Goal: Task Accomplishment & Management: Manage account settings

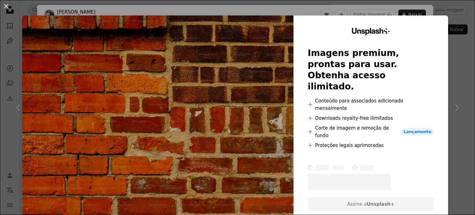
scroll to position [253, 0]
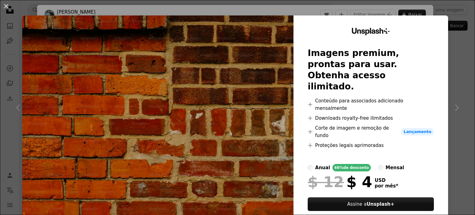
click at [450, 52] on div "An X shape Unsplash+ Imagens premium, prontas para usar. Obtenha acesso ilimita…" at bounding box center [237, 107] width 475 height 215
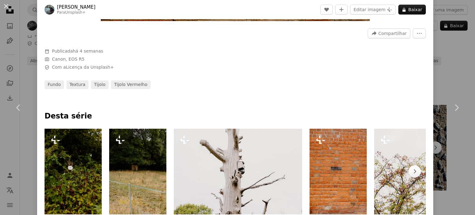
scroll to position [62, 0]
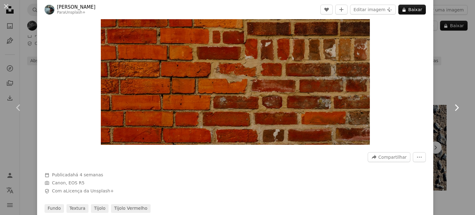
click at [454, 86] on link "Chevron right" at bounding box center [456, 107] width 37 height 59
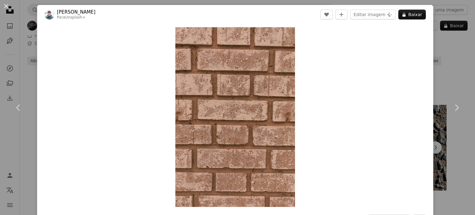
click at [435, 73] on div "An X shape Chevron left Chevron right [PERSON_NAME] Para Unsplash+ A heart A pl…" at bounding box center [237, 107] width 475 height 215
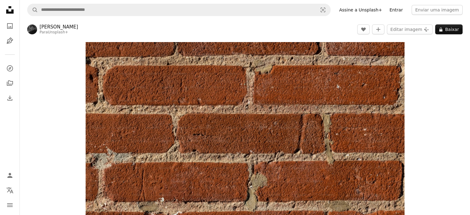
click at [404, 10] on link "Entrar" at bounding box center [396, 10] width 21 height 10
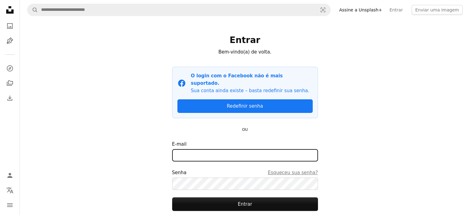
click at [219, 149] on input "E-mail" at bounding box center [245, 155] width 146 height 12
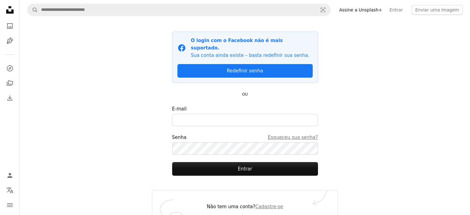
click at [364, 123] on div "A magnifying glass Visual search Assine a Unsplash+ Entrar Enviar uma imagem En…" at bounding box center [245, 94] width 450 height 258
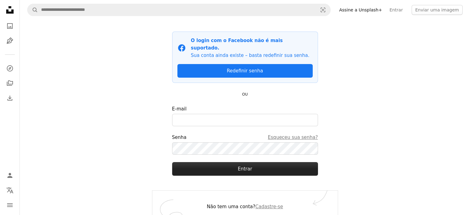
click at [259, 162] on button "Entrar" at bounding box center [245, 169] width 146 height 14
